Goal: Transaction & Acquisition: Download file/media

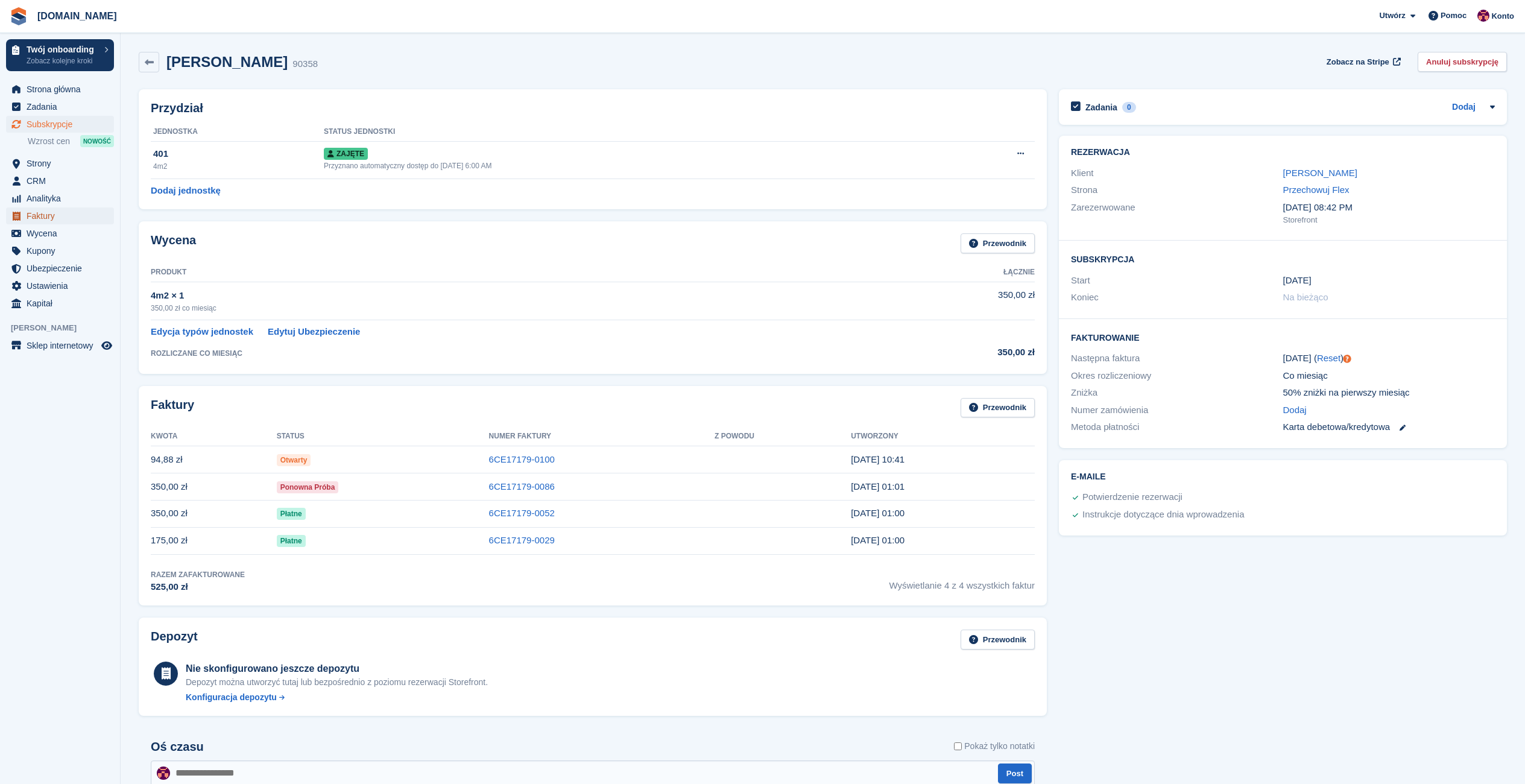
click at [50, 219] on span "Faktury" at bounding box center [63, 216] width 73 height 17
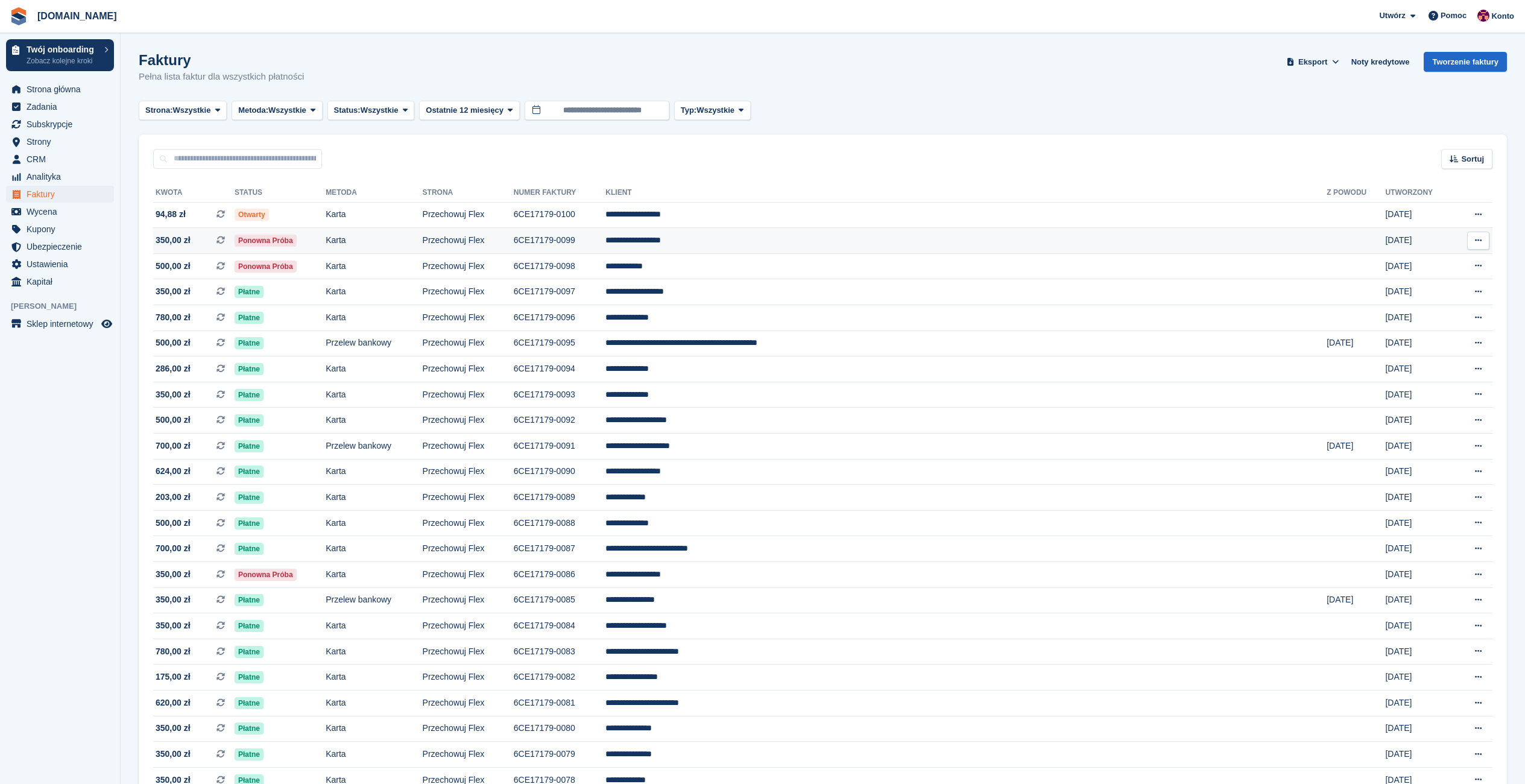
click at [326, 243] on td "Ponowna próba" at bounding box center [280, 241] width 91 height 26
click at [326, 573] on td "Ponowna próba" at bounding box center [280, 575] width 91 height 26
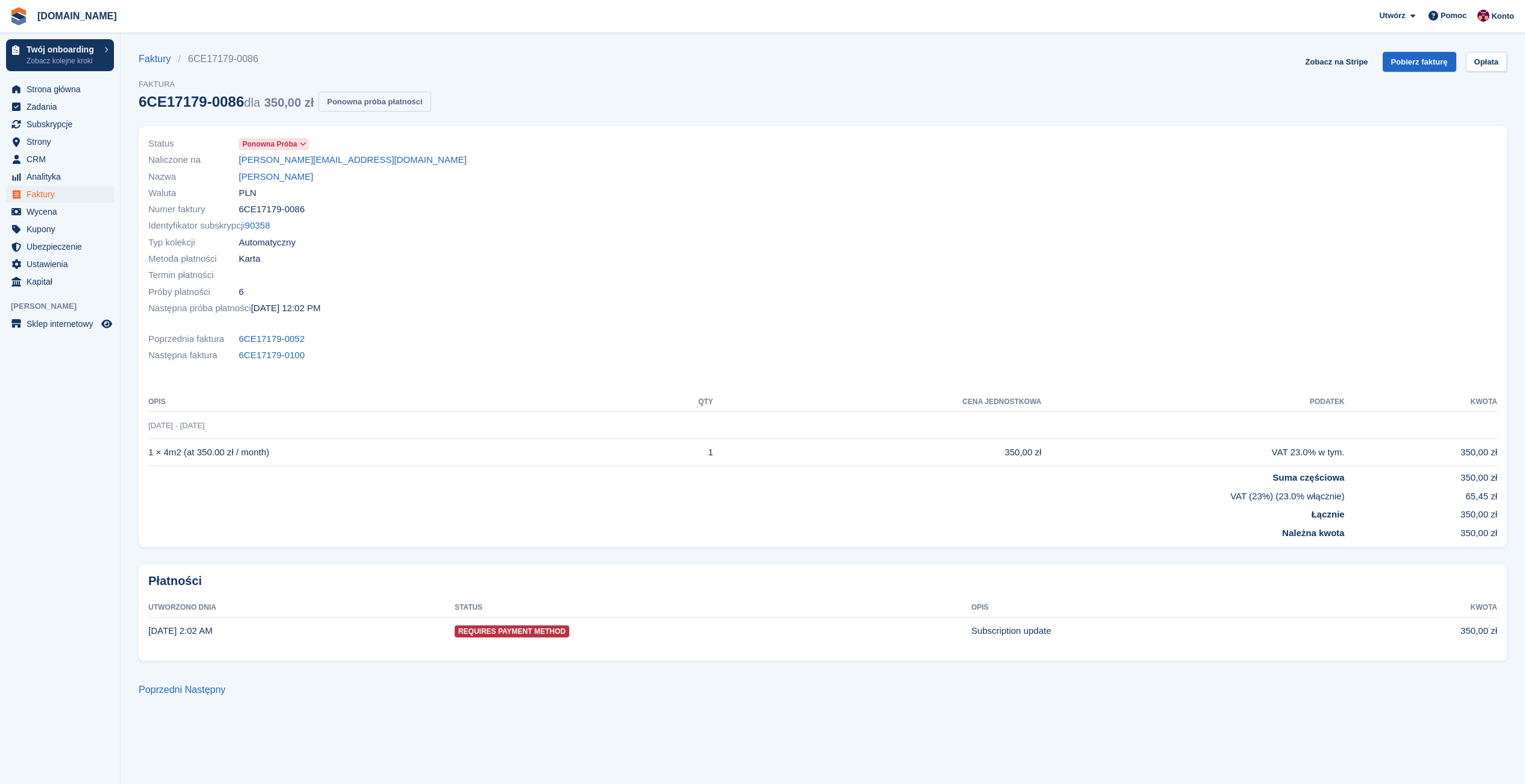
click at [350, 102] on button "Ponowna próba płatności" at bounding box center [374, 102] width 112 height 20
click at [51, 192] on span "Faktury" at bounding box center [63, 194] width 73 height 17
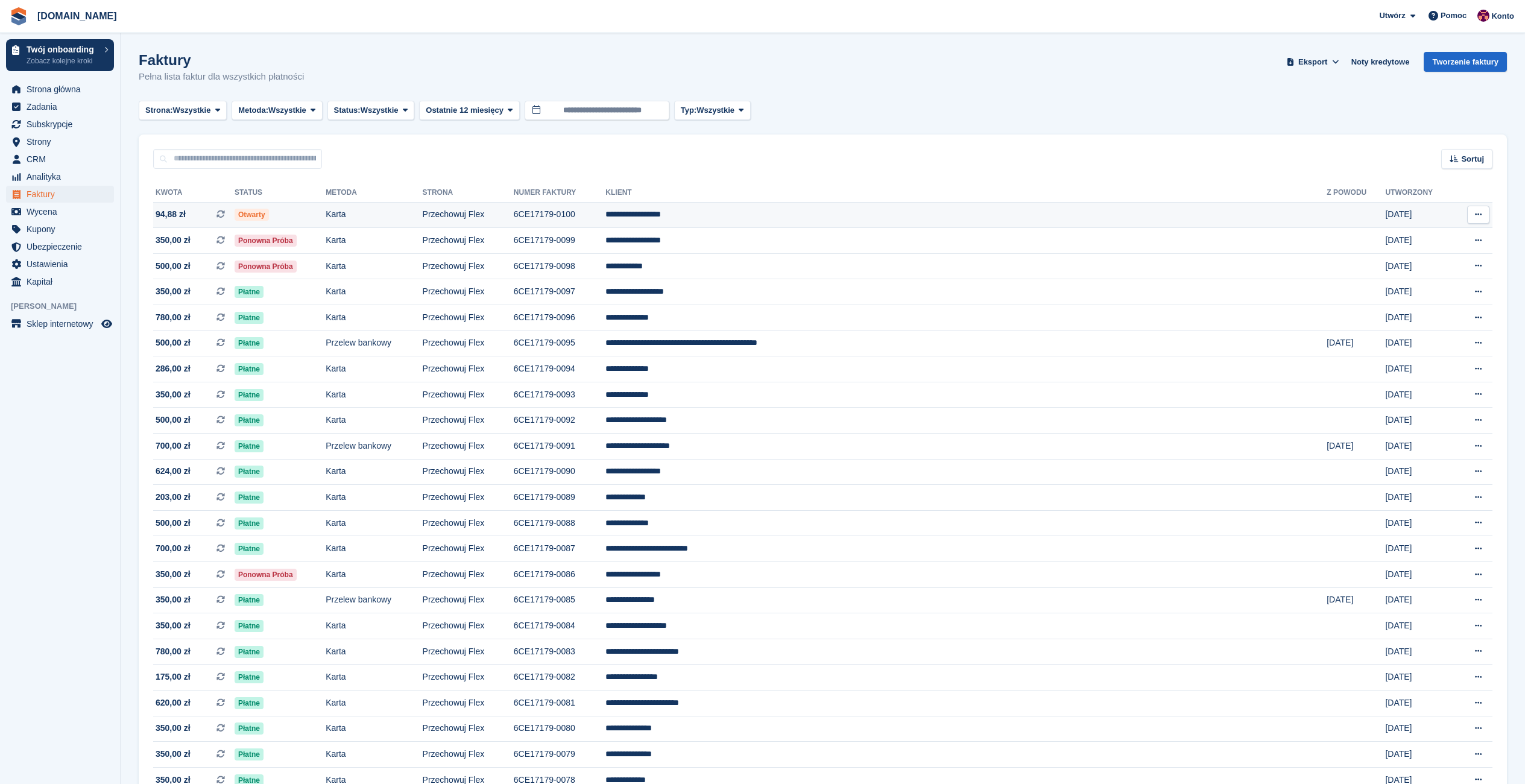
click at [326, 220] on td "Otwarty" at bounding box center [280, 216] width 91 height 26
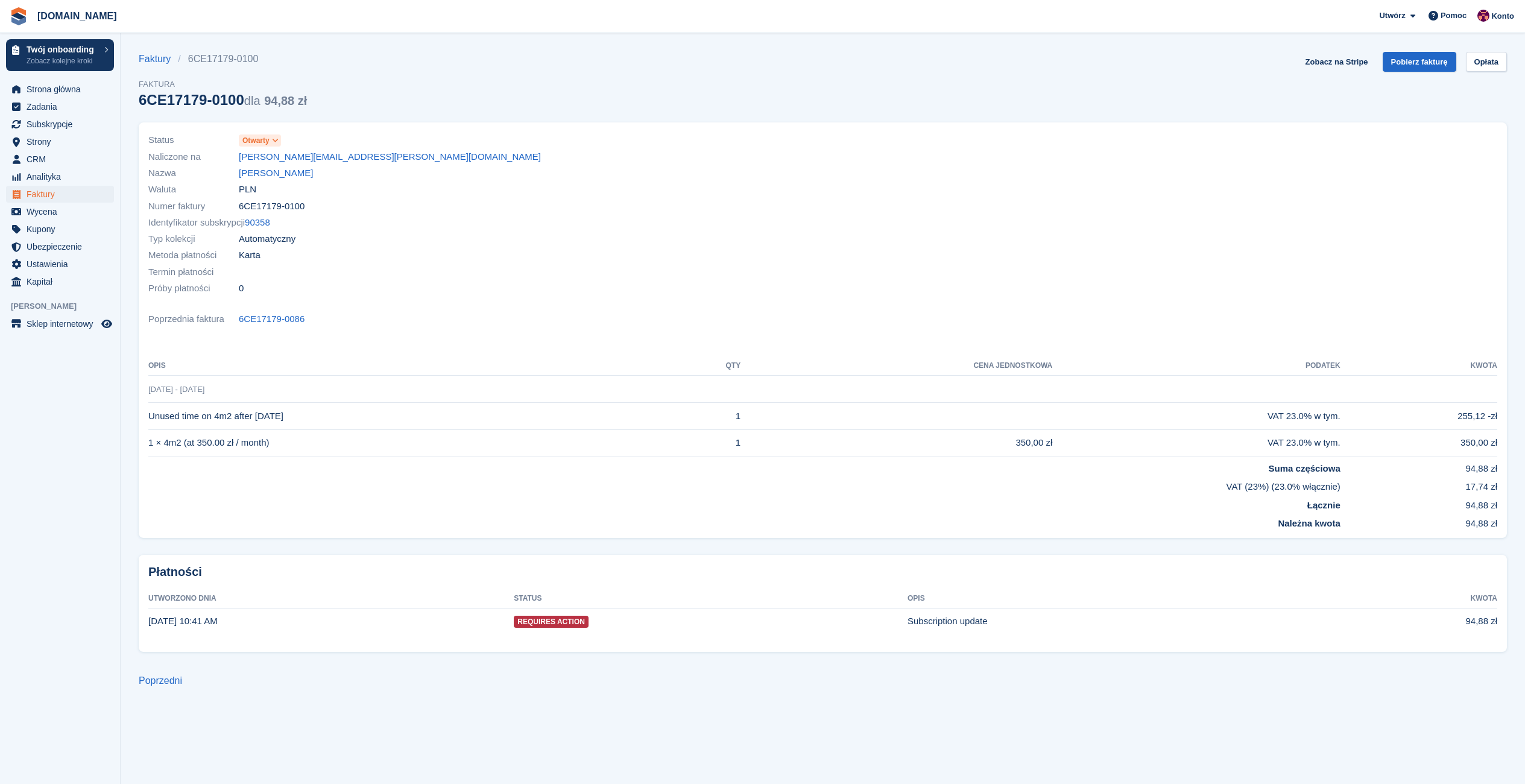
click at [257, 136] on span "Otwarty" at bounding box center [256, 141] width 27 height 11
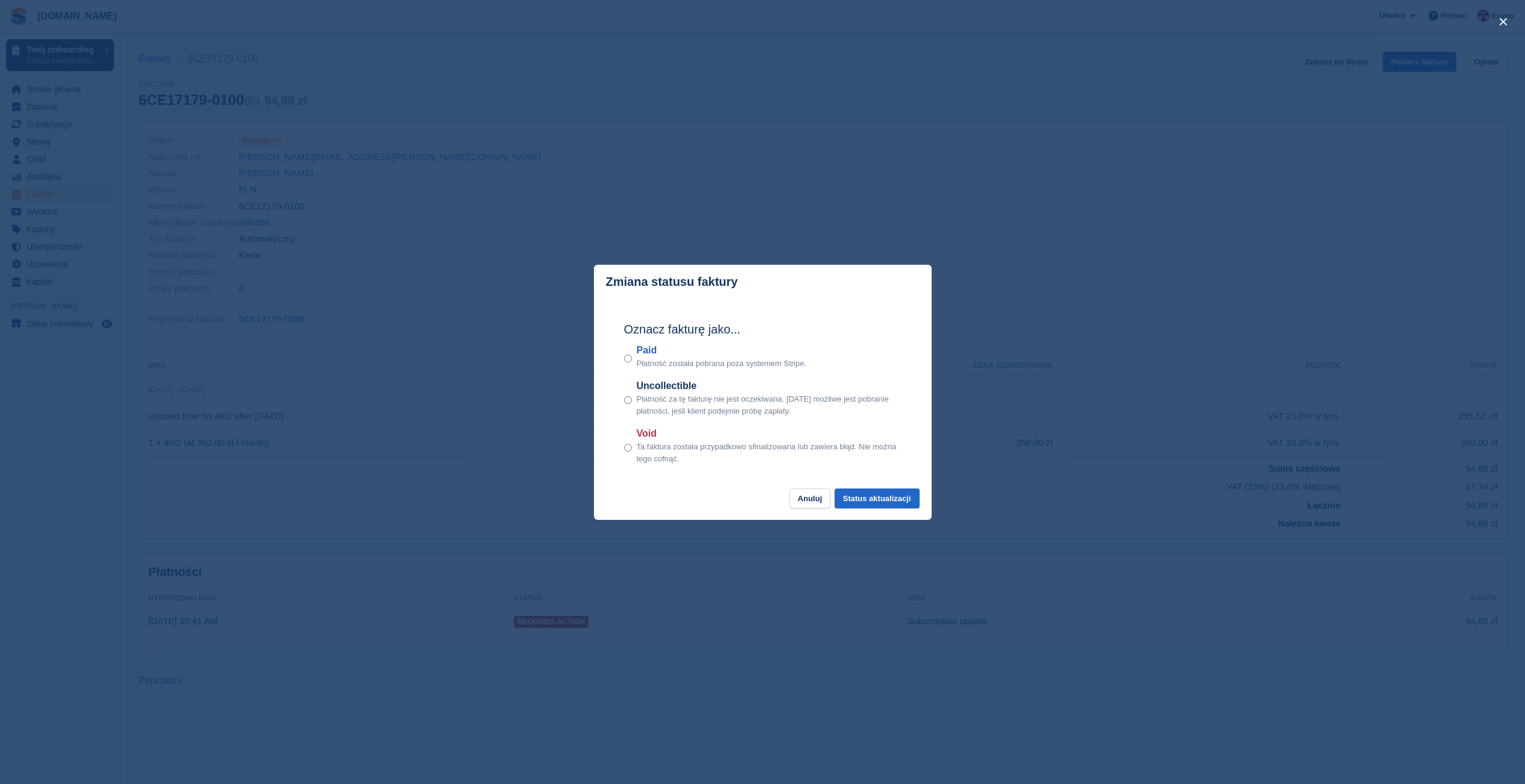
click at [641, 356] on label "Paid" at bounding box center [722, 350] width 170 height 15
click at [644, 393] on label "Uncollectible" at bounding box center [769, 385] width 265 height 15
click at [804, 494] on button "Anuluj" at bounding box center [810, 498] width 41 height 20
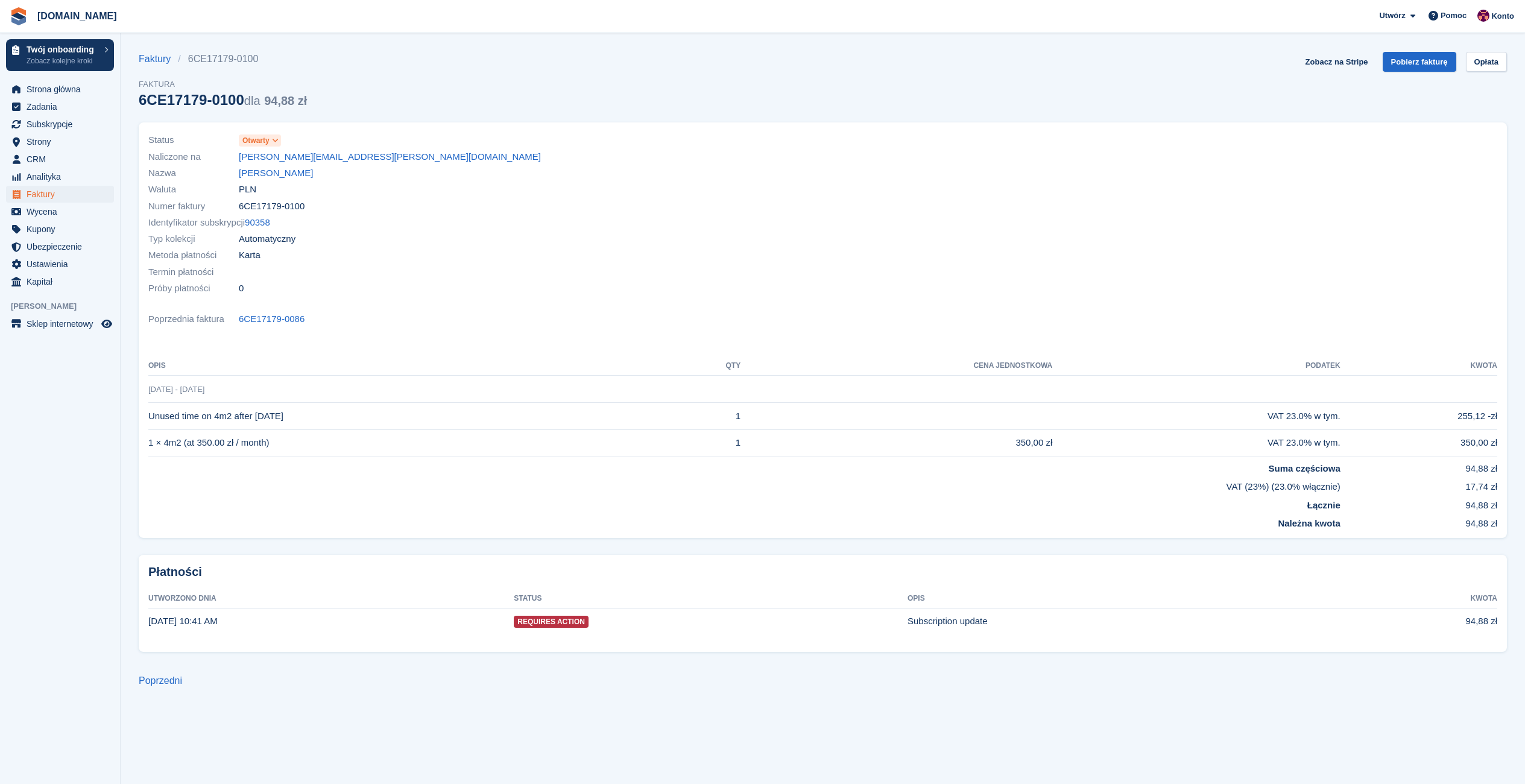
click at [544, 623] on span "Requires Action" at bounding box center [551, 622] width 75 height 12
click at [242, 628] on td "20 Aug, 10:41 AM" at bounding box center [331, 621] width 365 height 26
click at [73, 87] on span "Strona główna" at bounding box center [63, 90] width 73 height 17
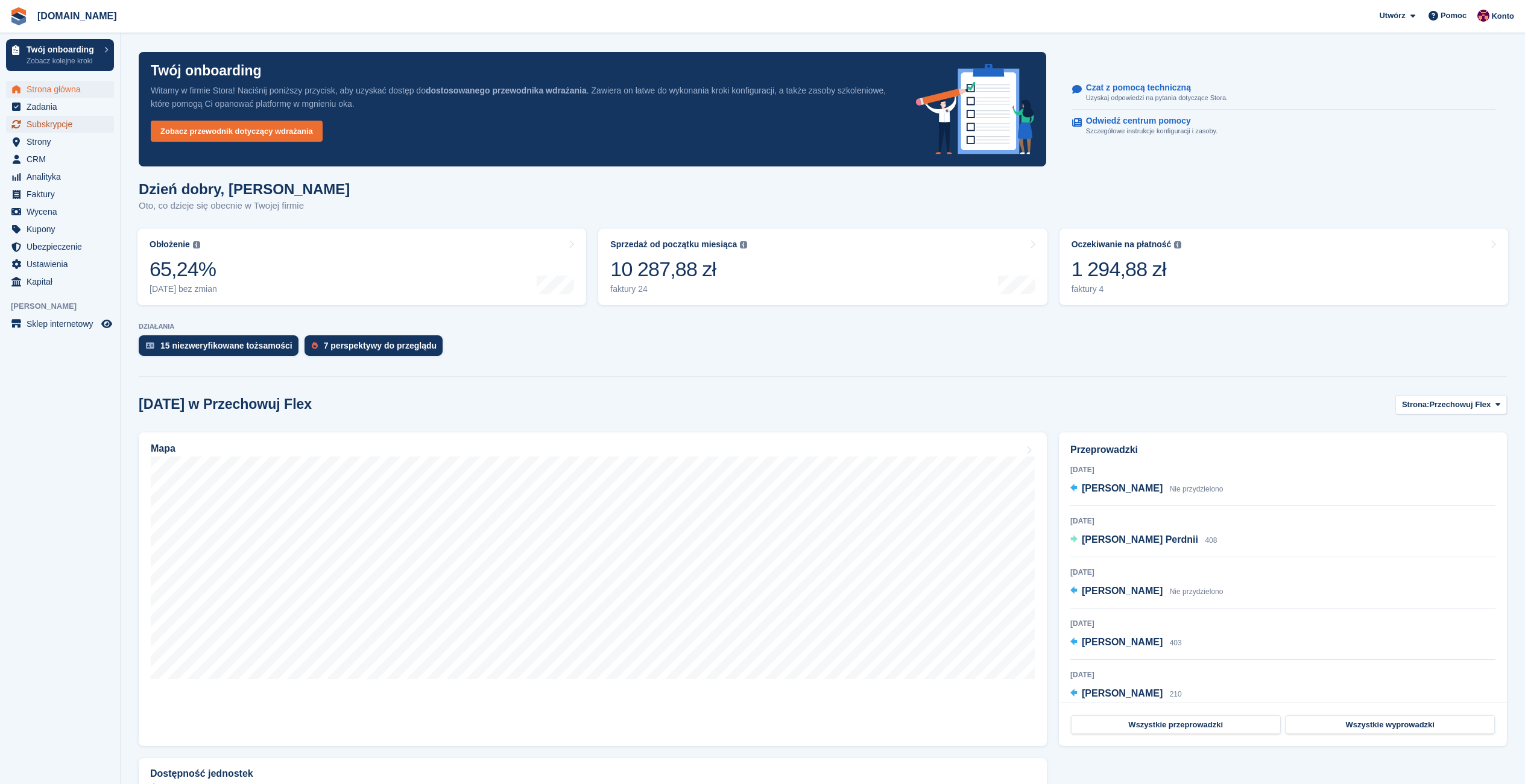
click at [54, 124] on span "Subskrypcje" at bounding box center [63, 124] width 73 height 17
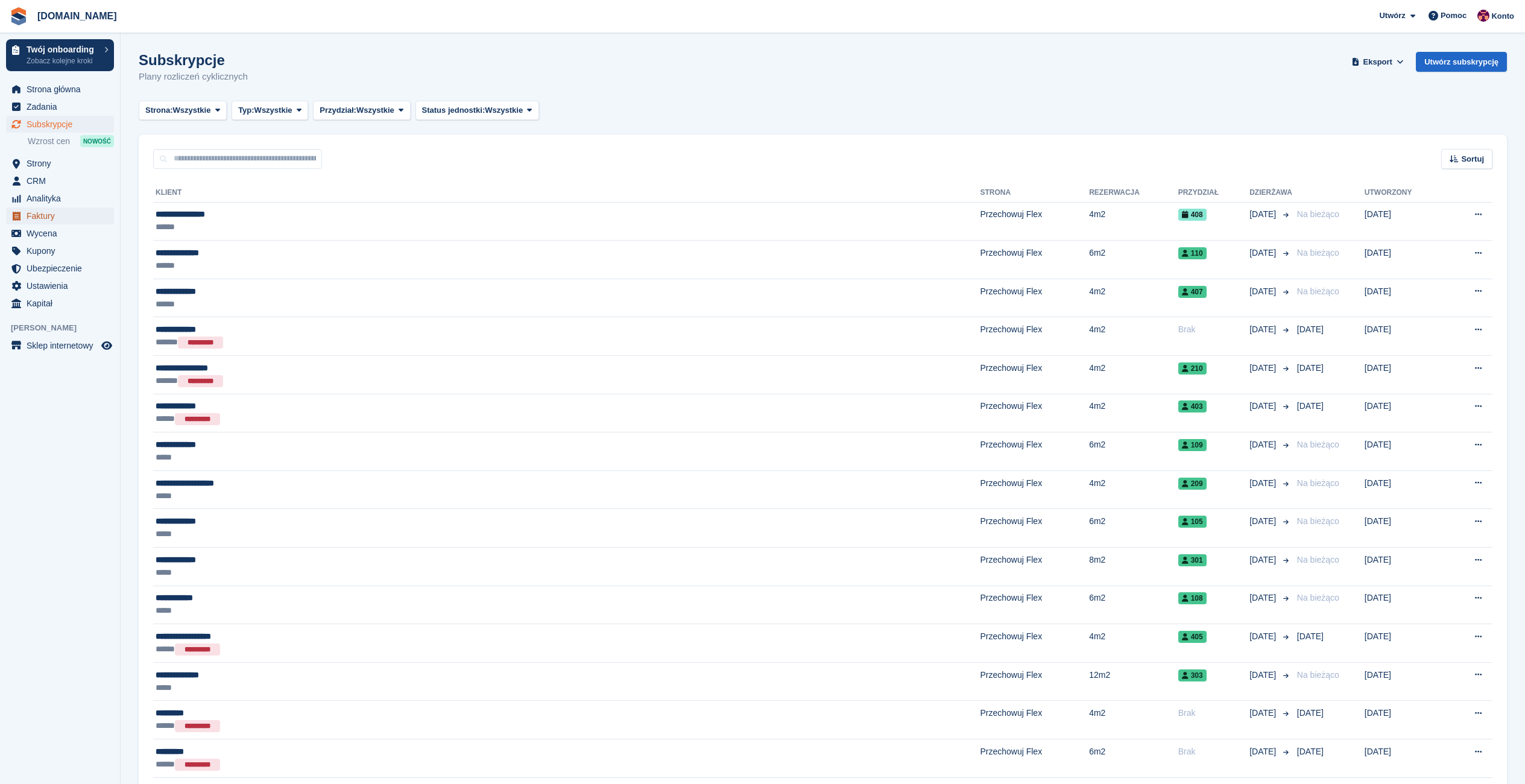
click at [42, 215] on span "Faktury" at bounding box center [63, 216] width 73 height 17
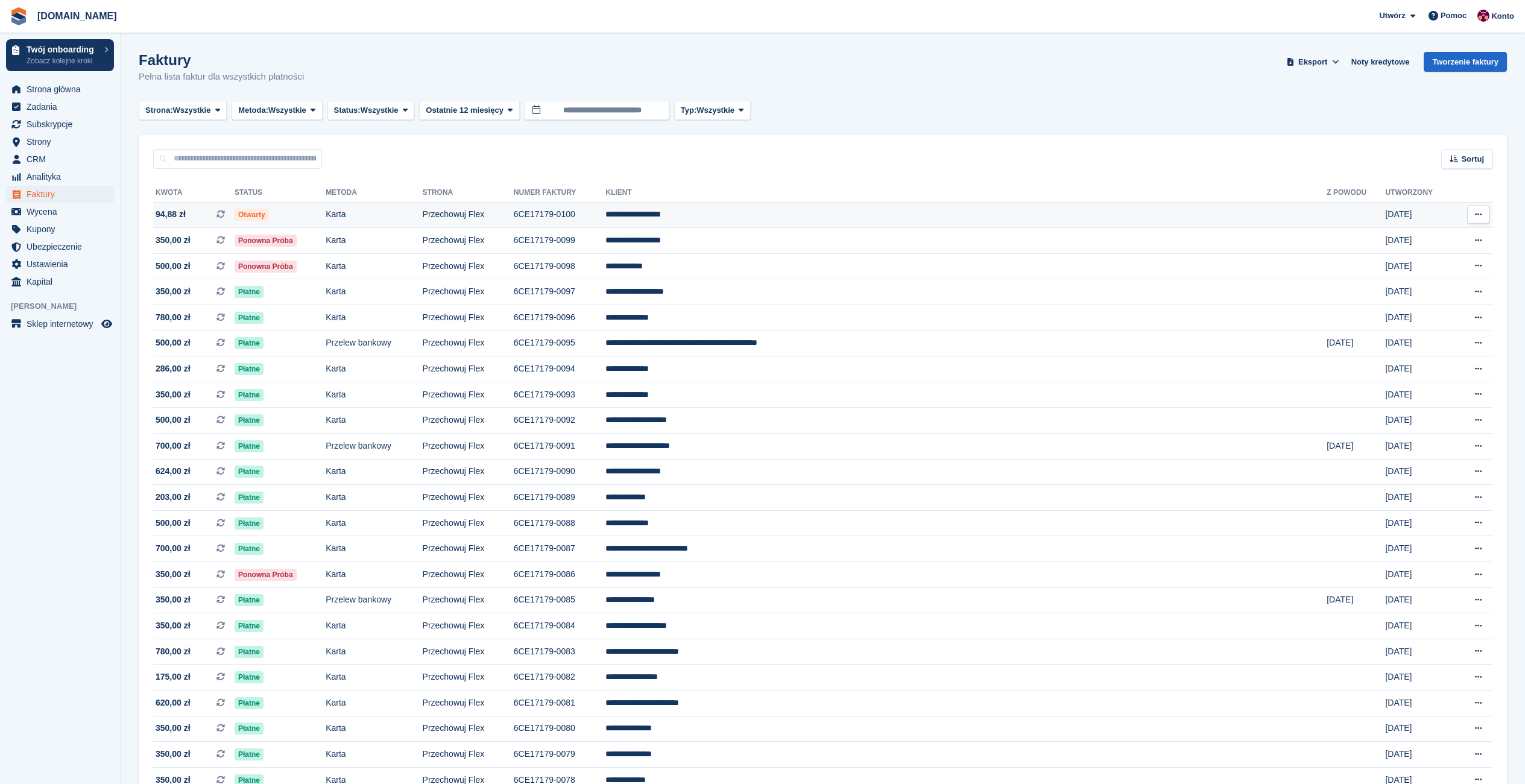
click at [171, 216] on span "94,88 zł" at bounding box center [170, 214] width 30 height 12
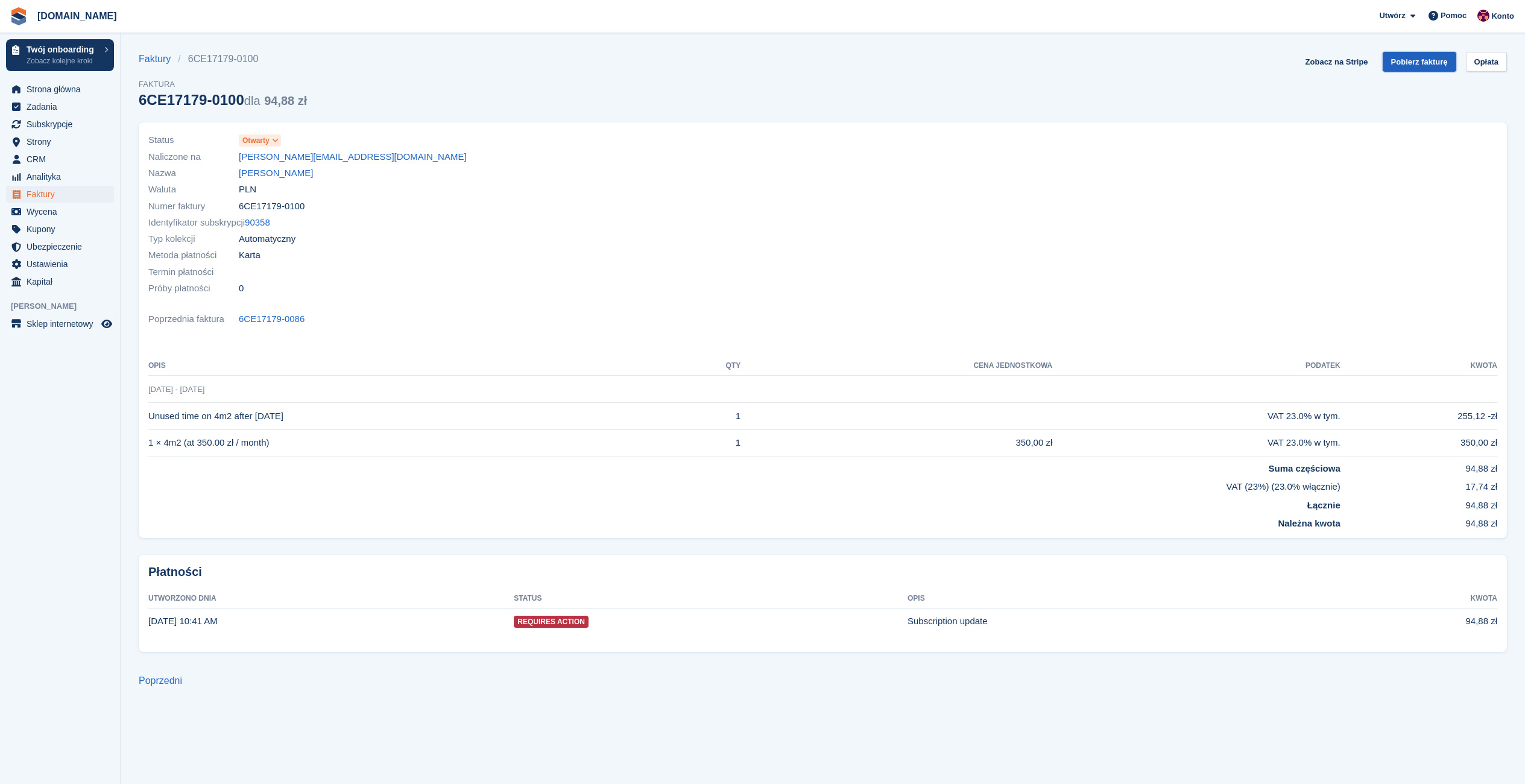
click at [1435, 63] on link "Pobierz fakturę" at bounding box center [1419, 62] width 73 height 20
